Goal: Information Seeking & Learning: Learn about a topic

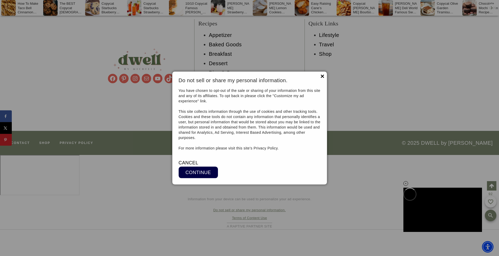
scroll to position [4485, 0]
